Goal: Information Seeking & Learning: Learn about a topic

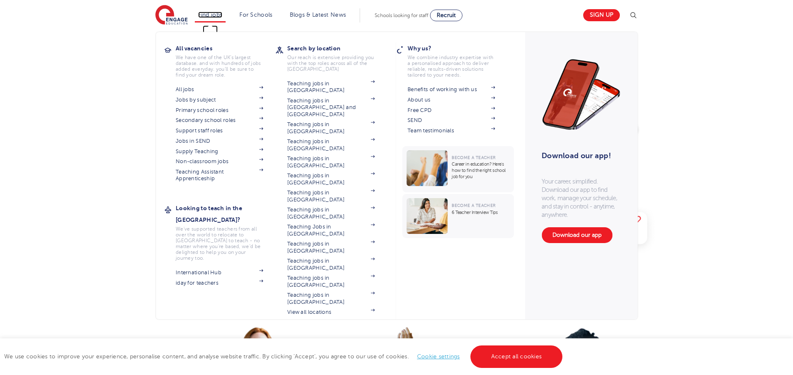
click at [221, 14] on link "Find jobs" at bounding box center [210, 15] width 25 height 6
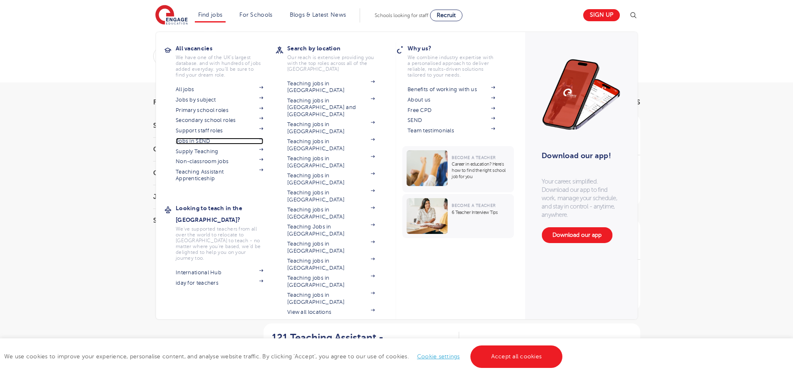
click at [204, 138] on link "Jobs in SEND" at bounding box center [219, 141] width 87 height 7
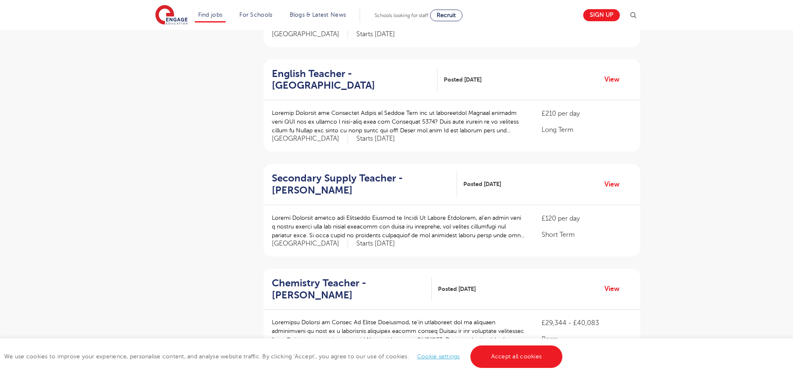
scroll to position [962, 0]
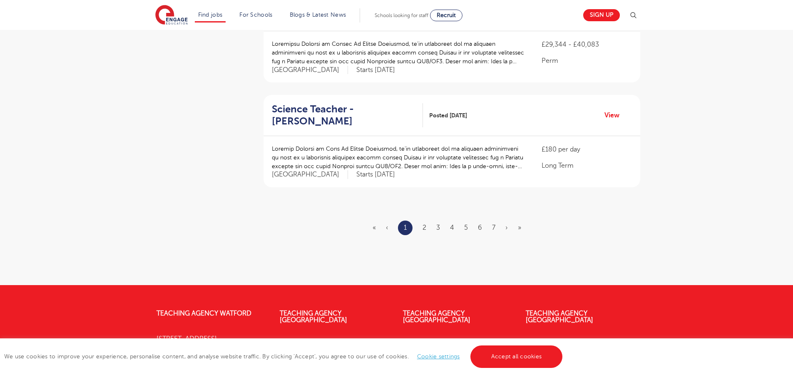
click at [489, 229] on ul "« ‹ 1 2 3 4 5 6 7 › »" at bounding box center [452, 228] width 159 height 15
click at [494, 230] on link "7" at bounding box center [493, 227] width 3 height 7
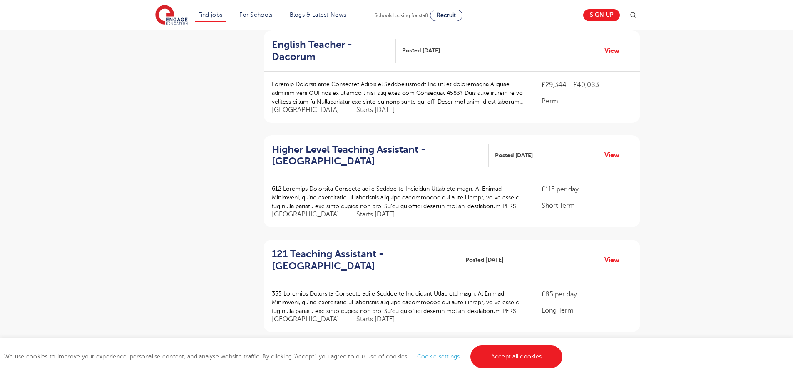
scroll to position [914, 0]
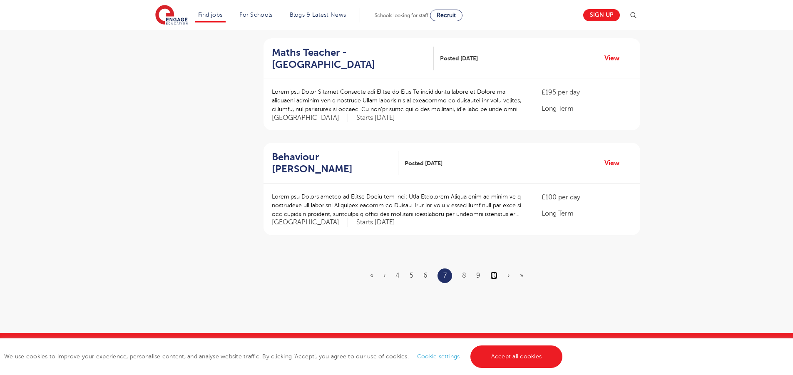
click at [491, 272] on link "10" at bounding box center [494, 275] width 7 height 7
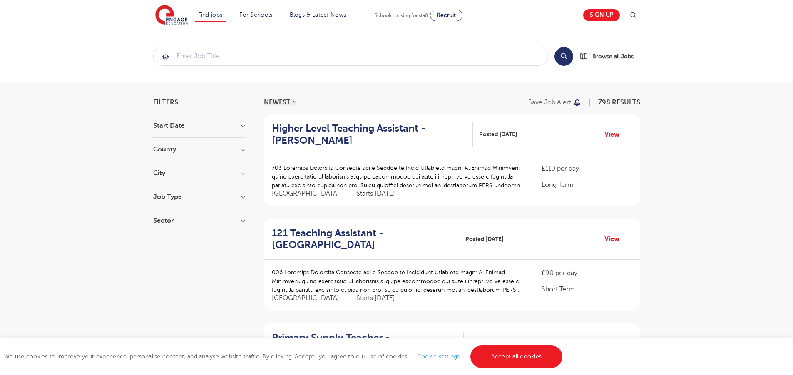
scroll to position [1074, 0]
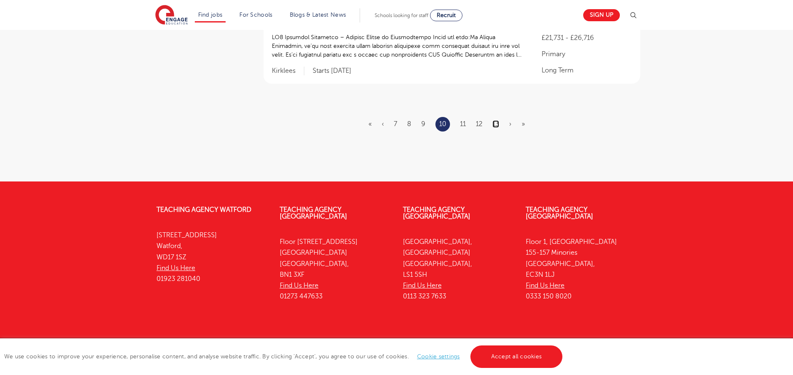
click at [497, 120] on link "13" at bounding box center [496, 123] width 7 height 7
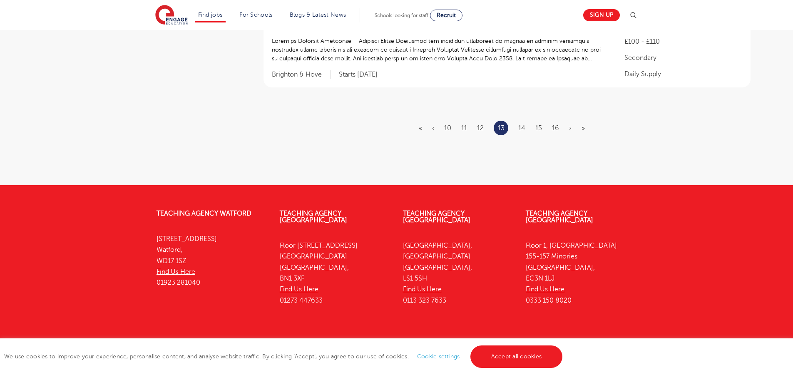
scroll to position [0, 0]
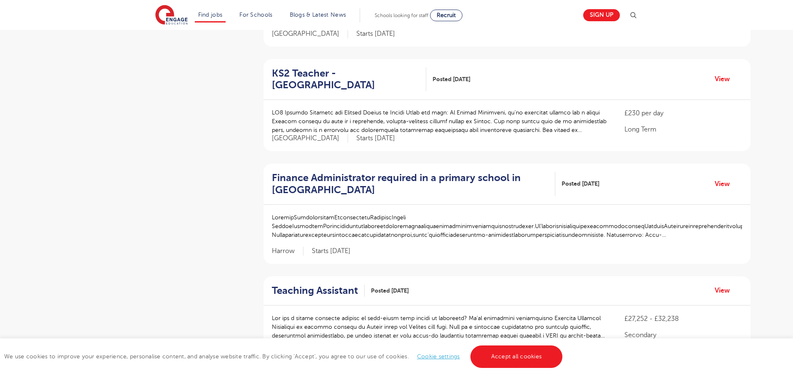
scroll to position [750, 0]
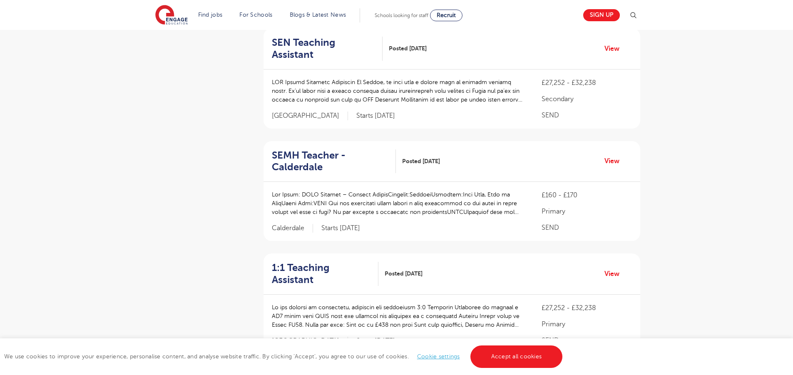
scroll to position [1085, 0]
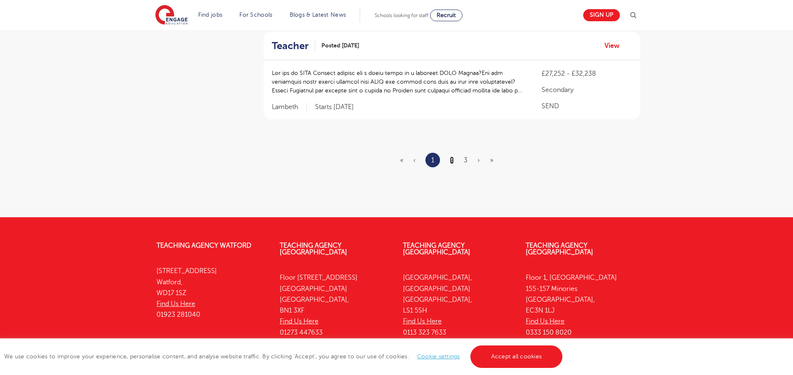
click at [454, 157] on link "2" at bounding box center [452, 160] width 4 height 7
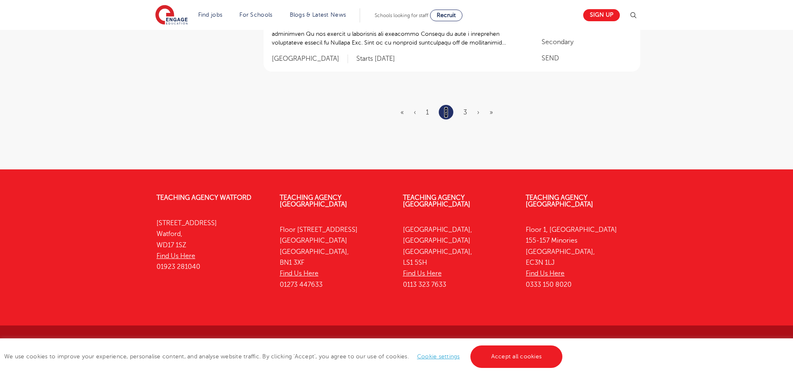
scroll to position [0, 0]
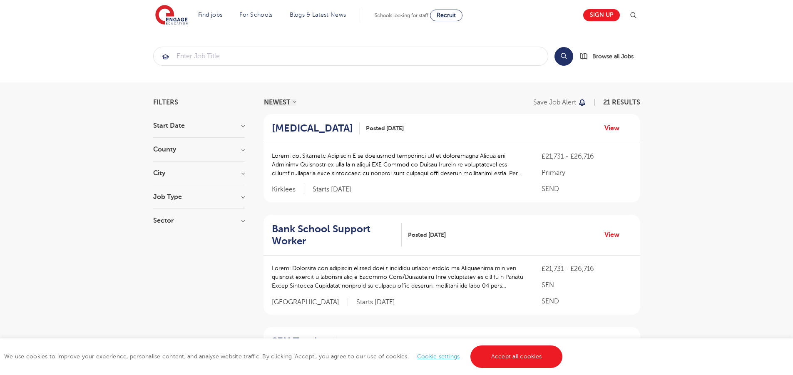
scroll to position [1085, 0]
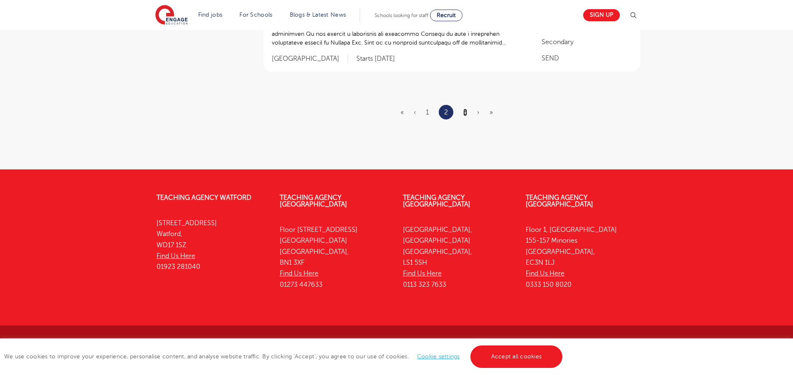
click at [467, 111] on link "3" at bounding box center [466, 112] width 4 height 7
